Goal: Task Accomplishment & Management: Manage account settings

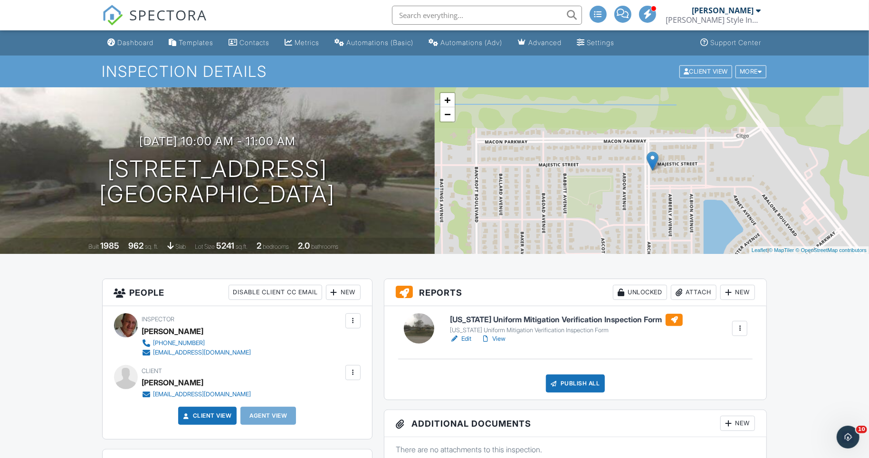
click at [500, 337] on link "View" at bounding box center [493, 339] width 25 height 10
click at [468, 340] on link "Edit" at bounding box center [460, 339] width 21 height 10
click at [500, 339] on link "View" at bounding box center [493, 339] width 25 height 10
click at [494, 340] on link "View" at bounding box center [493, 339] width 25 height 10
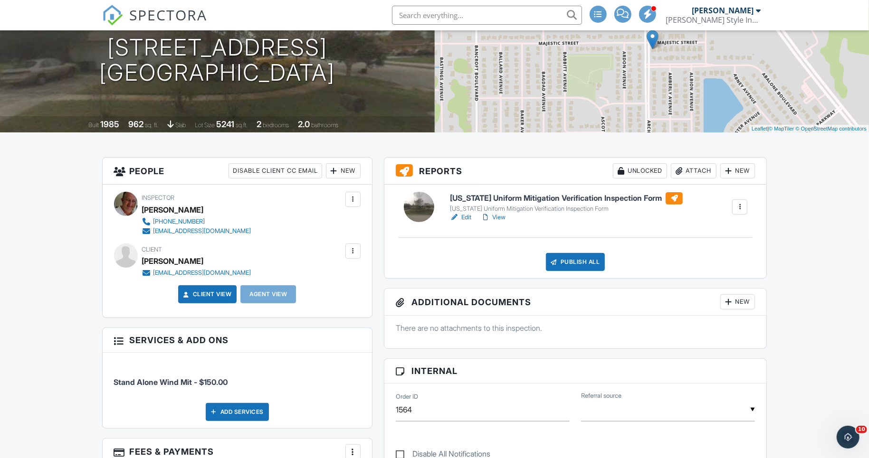
scroll to position [131, 0]
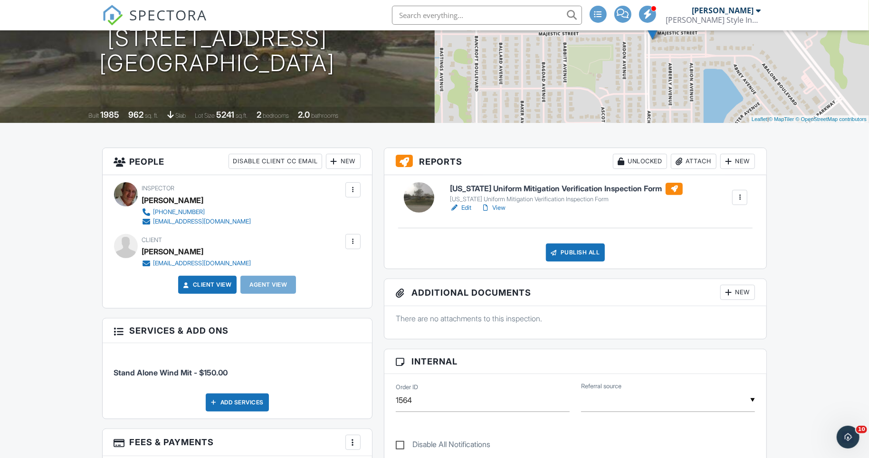
click at [501, 209] on link "View" at bounding box center [493, 208] width 25 height 10
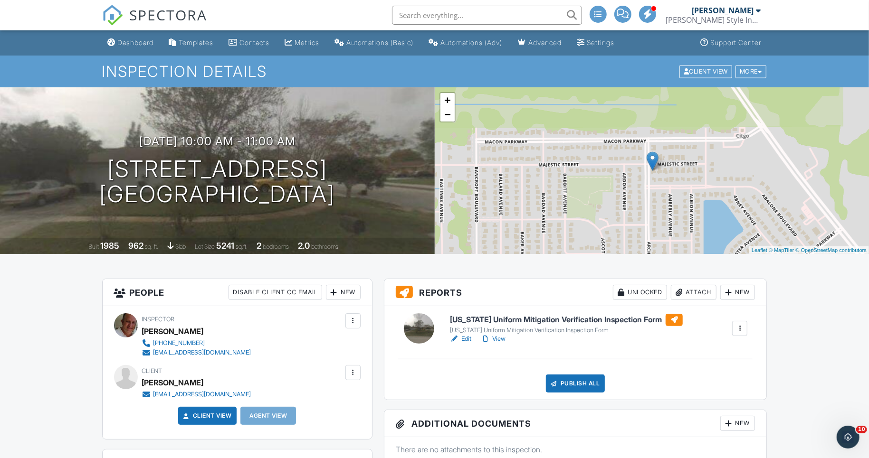
click at [500, 339] on link "View" at bounding box center [493, 339] width 25 height 10
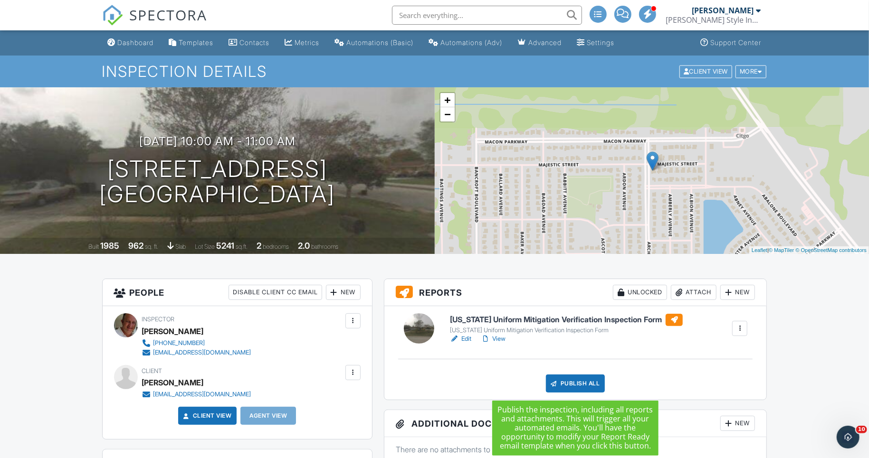
click at [578, 386] on div "Publish All" at bounding box center [575, 384] width 59 height 18
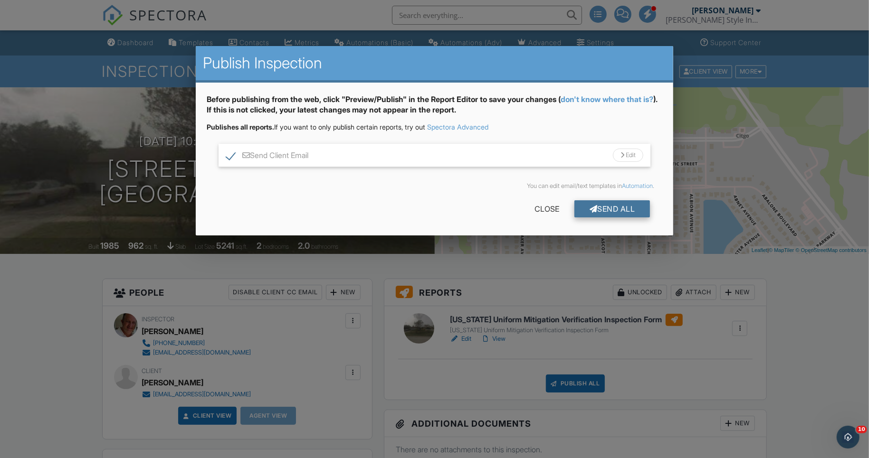
click at [607, 211] on div "Send All" at bounding box center [612, 208] width 76 height 17
